Goal: Navigation & Orientation: Find specific page/section

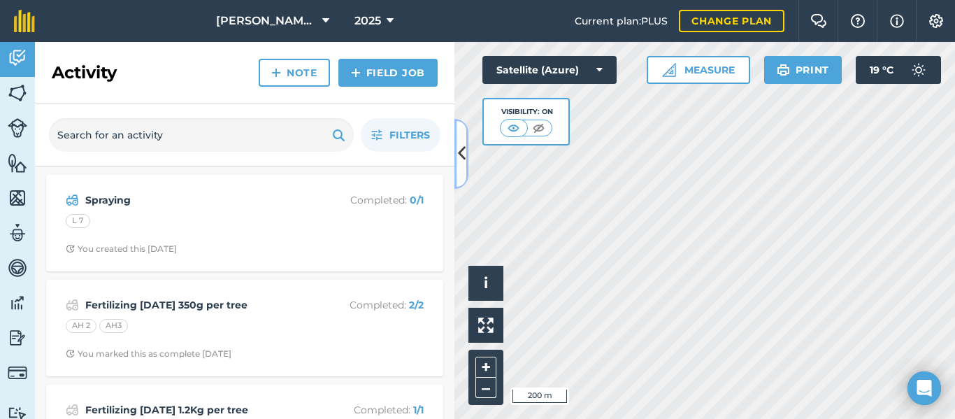
click at [463, 159] on icon at bounding box center [462, 153] width 8 height 24
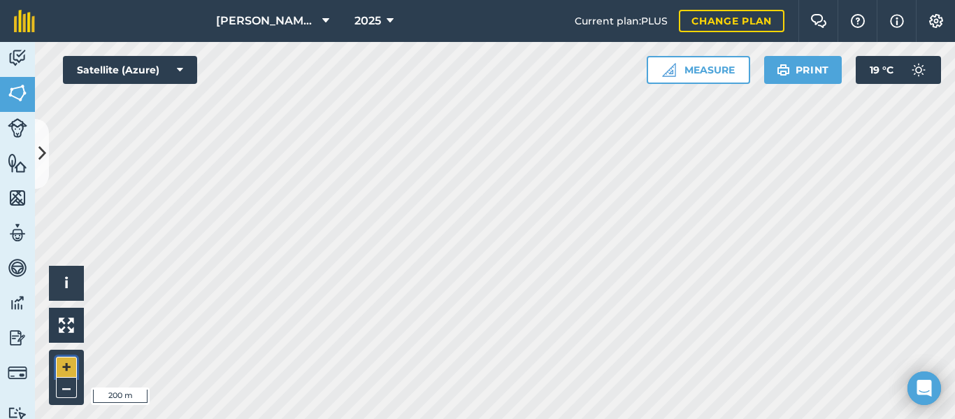
click at [62, 361] on button "+" at bounding box center [66, 366] width 21 height 21
click at [377, 21] on div "[PERSON_NAME] farm 2025 Current plan : PLUS Change plan Farm Chat Help Info Set…" at bounding box center [477, 209] width 955 height 419
click at [479, 418] on html "[PERSON_NAME] farm 2025 Current plan : PLUS Change plan Farm Chat Help Info Set…" at bounding box center [477, 209] width 955 height 419
click at [66, 384] on button "–" at bounding box center [66, 387] width 21 height 20
click at [62, 384] on button "–" at bounding box center [66, 387] width 21 height 20
